Goal: Information Seeking & Learning: Learn about a topic

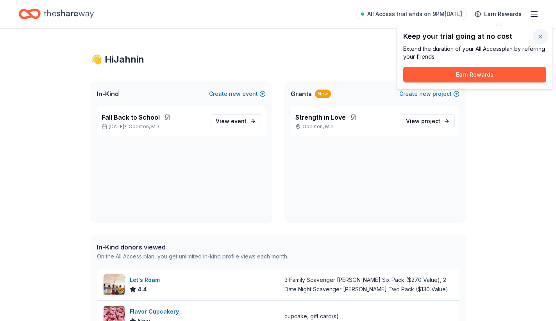
click at [542, 37] on button "button" at bounding box center [540, 37] width 16 height 16
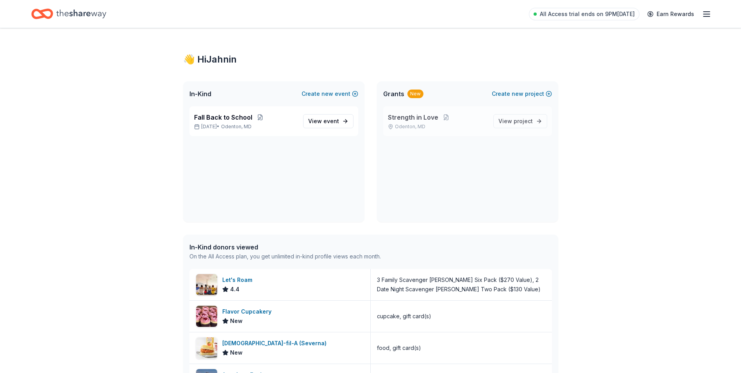
click at [467, 123] on div "Strength in Love Odenton, MD" at bounding box center [437, 120] width 99 height 17
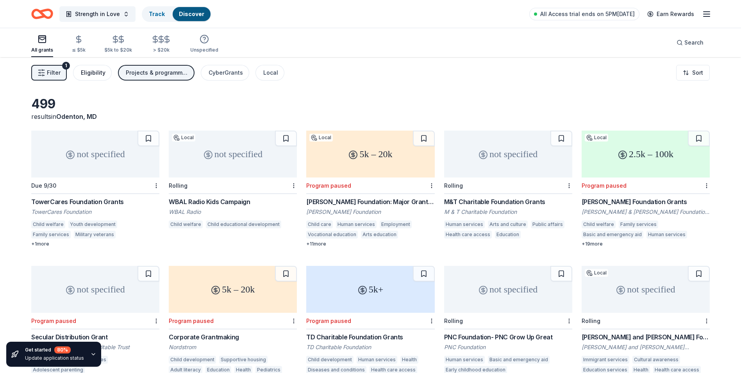
click at [94, 73] on div "Eligibility" at bounding box center [93, 72] width 25 height 9
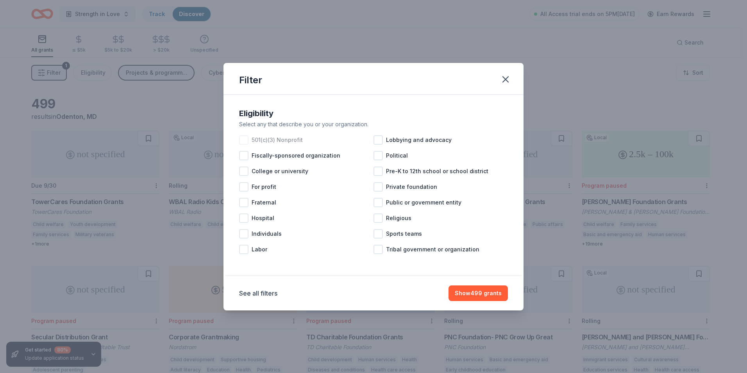
click at [251, 138] on div "501(c)(3) Nonprofit" at bounding box center [306, 140] width 134 height 16
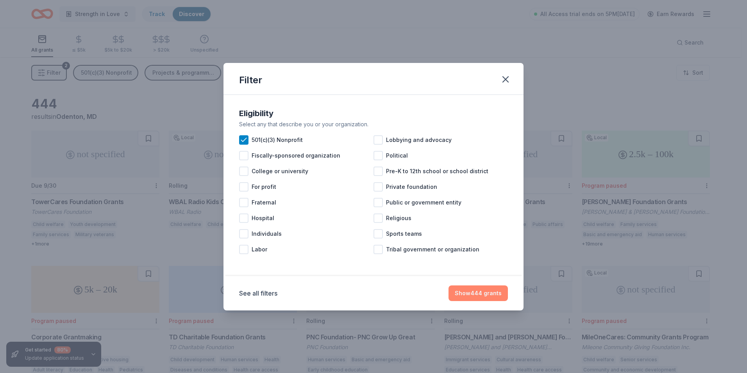
click at [487, 294] on button "Show 444 grants" at bounding box center [477, 293] width 59 height 16
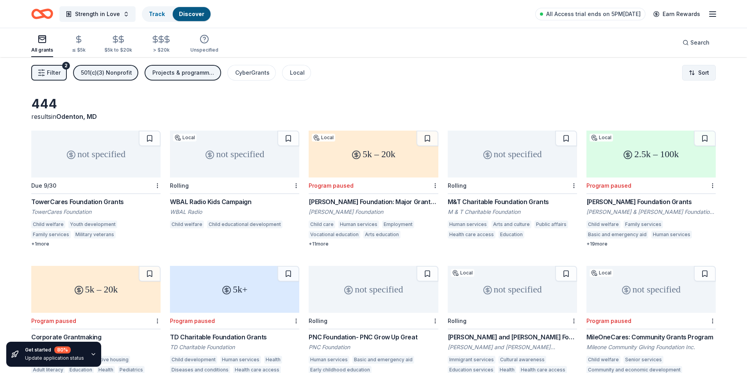
click at [555, 71] on html "Strength in Love Track Discover All Access trial ends on 5PM[DATE] Earn Rewards…" at bounding box center [373, 186] width 747 height 373
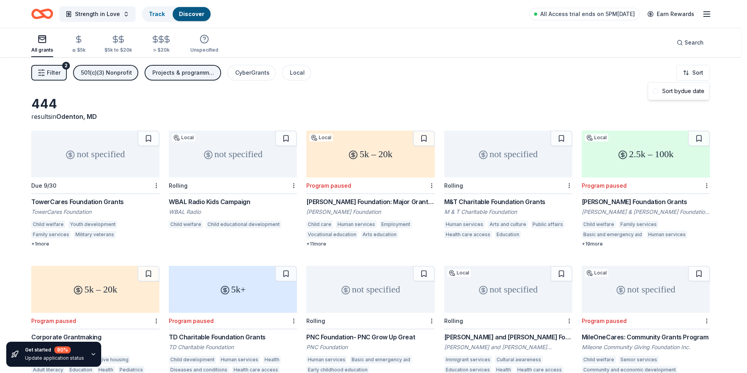
click at [555, 88] on html "Strength in Love Track Discover All Access trial ends on 5PM[DATE] Earn Rewards…" at bounding box center [373, 186] width 747 height 373
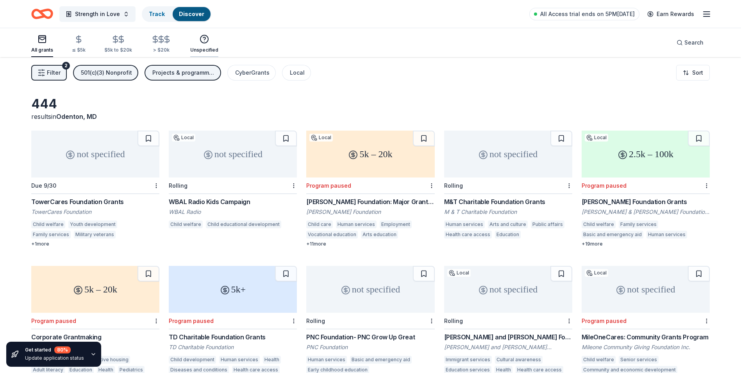
click at [204, 48] on div "Unspecified" at bounding box center [204, 50] width 28 height 6
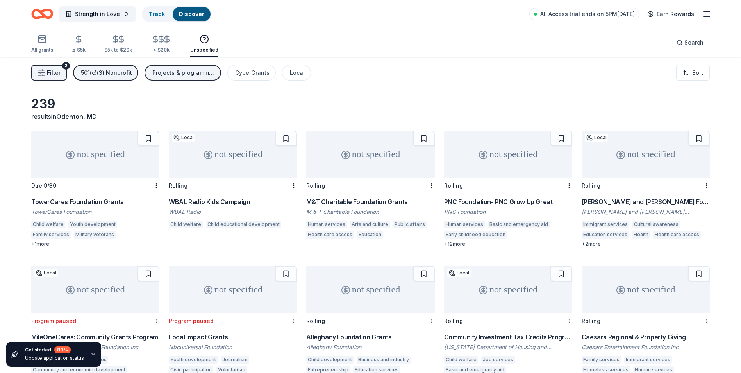
click at [204, 50] on div "Unspecified" at bounding box center [204, 50] width 28 height 6
click at [45, 43] on icon "button" at bounding box center [41, 38] width 9 height 9
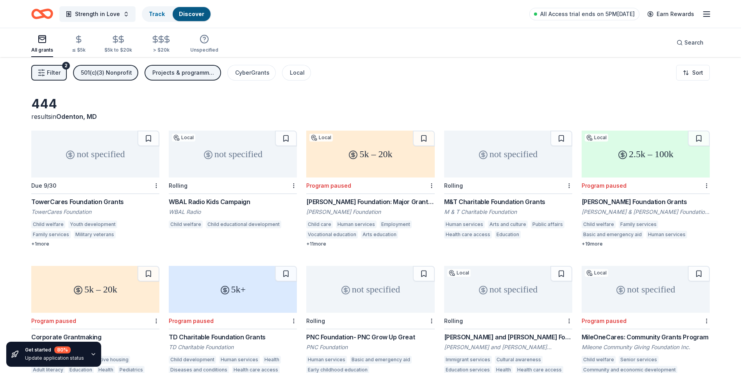
click at [56, 71] on span "Filter" at bounding box center [54, 72] width 14 height 9
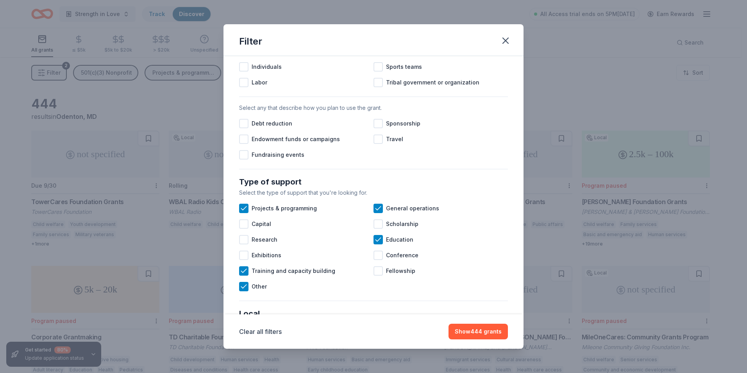
scroll to position [200, 0]
click at [245, 228] on div at bounding box center [243, 223] width 9 height 9
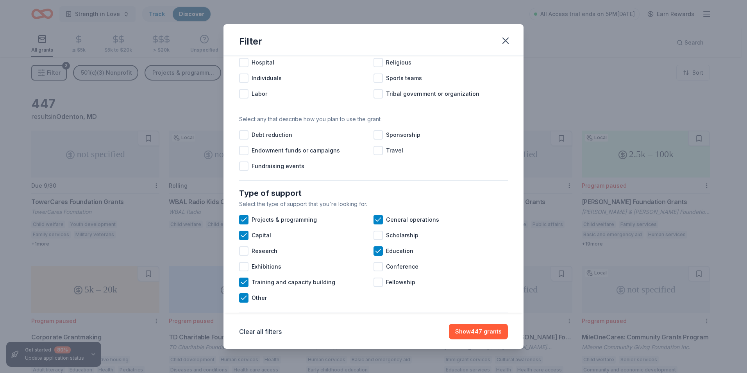
scroll to position [187, 0]
click at [244, 171] on div at bounding box center [243, 166] width 9 height 9
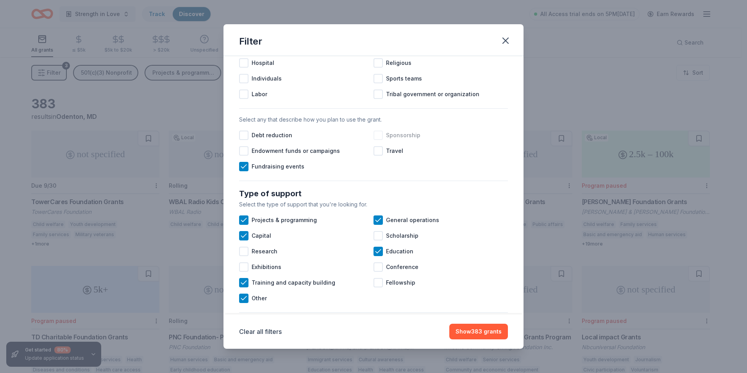
click at [375, 140] on div at bounding box center [377, 134] width 9 height 9
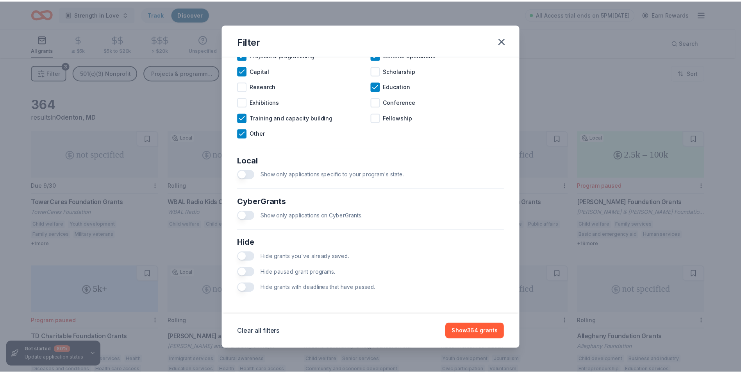
scroll to position [360, 0]
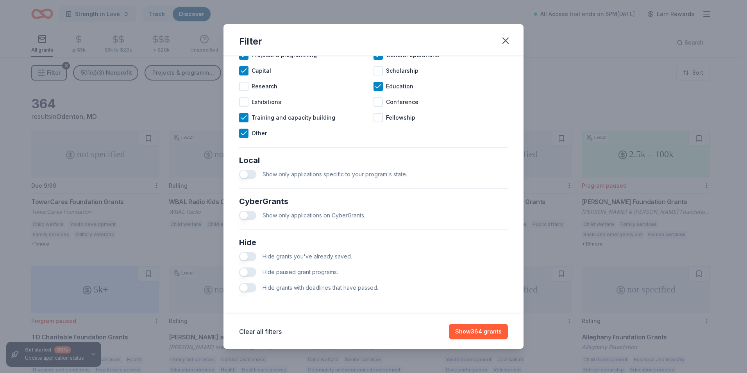
click at [248, 273] on button "button" at bounding box center [247, 271] width 17 height 9
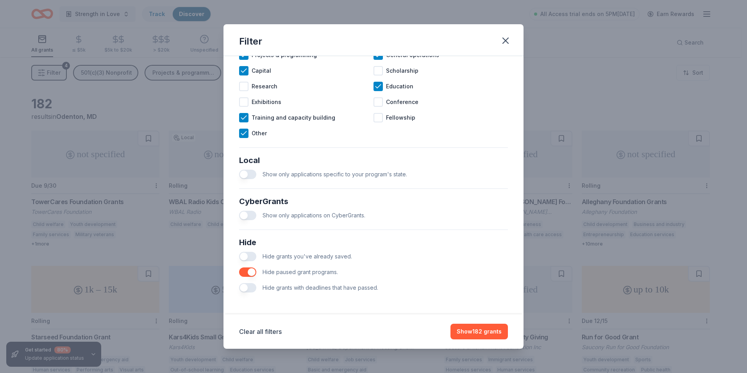
click at [245, 289] on button "button" at bounding box center [247, 287] width 17 height 9
click at [484, 320] on button "Show 181 grants" at bounding box center [479, 331] width 56 height 16
